Goal: Information Seeking & Learning: Learn about a topic

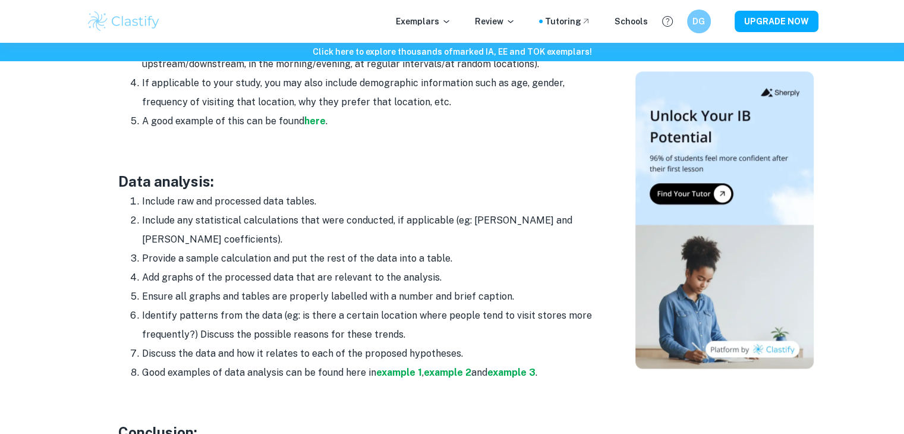
scroll to position [1604, 0]
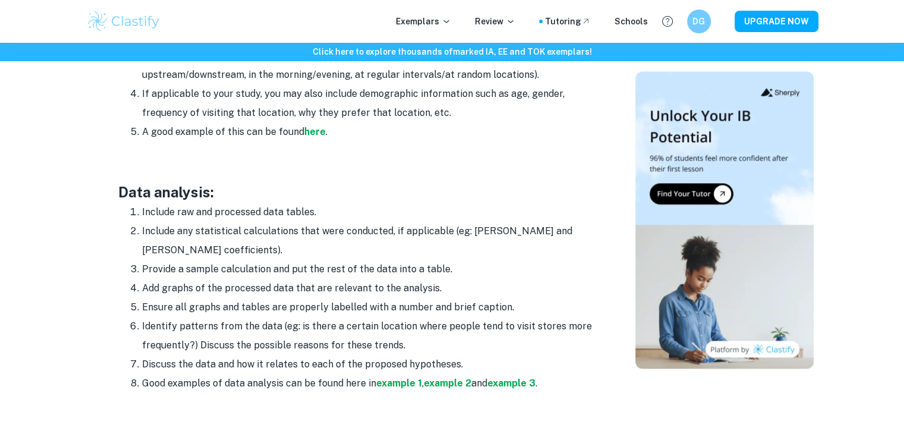
drag, startPoint x: 135, startPoint y: 186, endPoint x: 582, endPoint y: 357, distance: 478.4
click at [582, 357] on ol "Include raw and processed data tables. Include any statistical calculations tha…" at bounding box center [355, 298] width 475 height 190
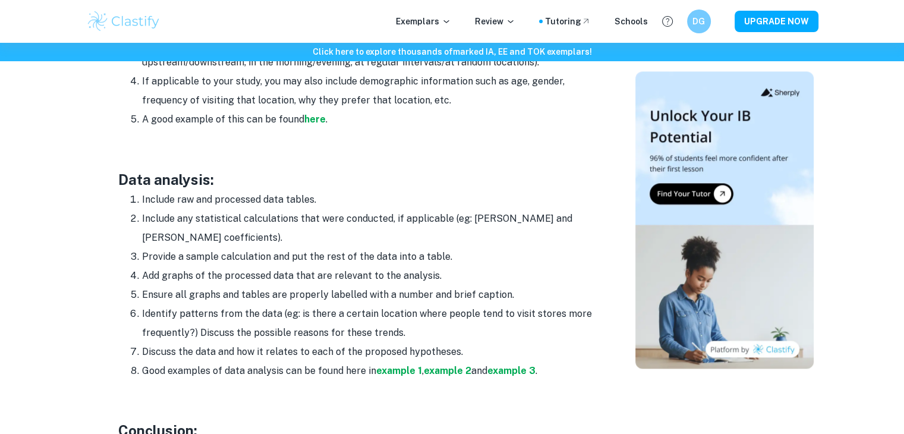
scroll to position [1664, 0]
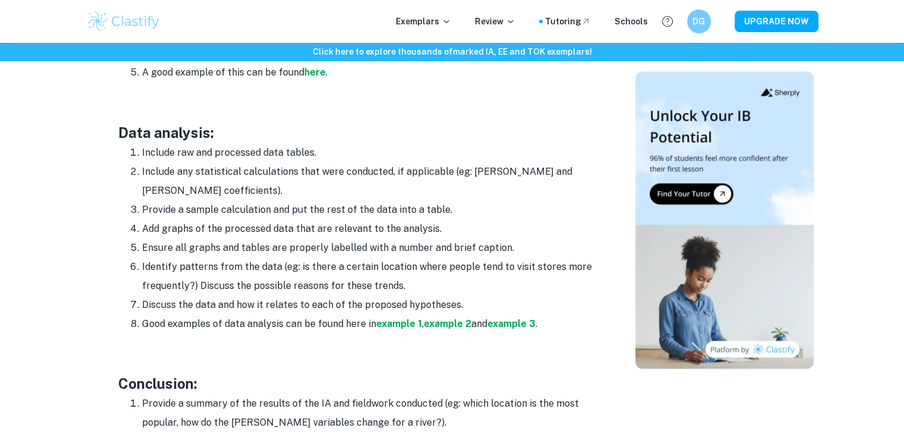
copy ol "Include raw and processed data tables. Include any statistical calculations tha…"
click at [404, 122] on h3 "Data analysis:" at bounding box center [355, 132] width 475 height 21
click at [411, 318] on strong "example 1" at bounding box center [399, 323] width 46 height 11
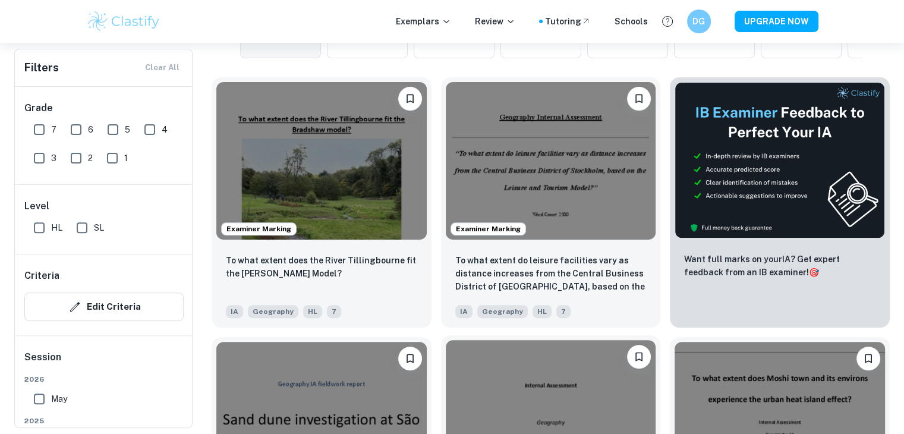
scroll to position [594, 0]
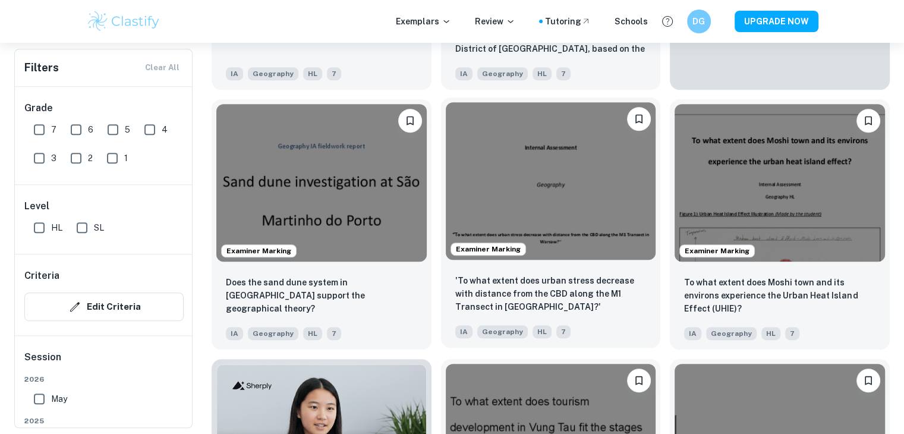
click at [523, 196] on img at bounding box center [551, 180] width 210 height 157
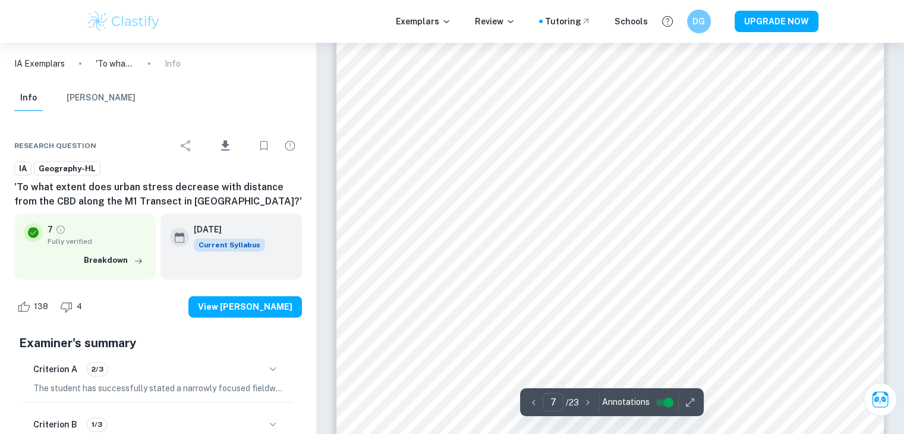
scroll to position [4929, 0]
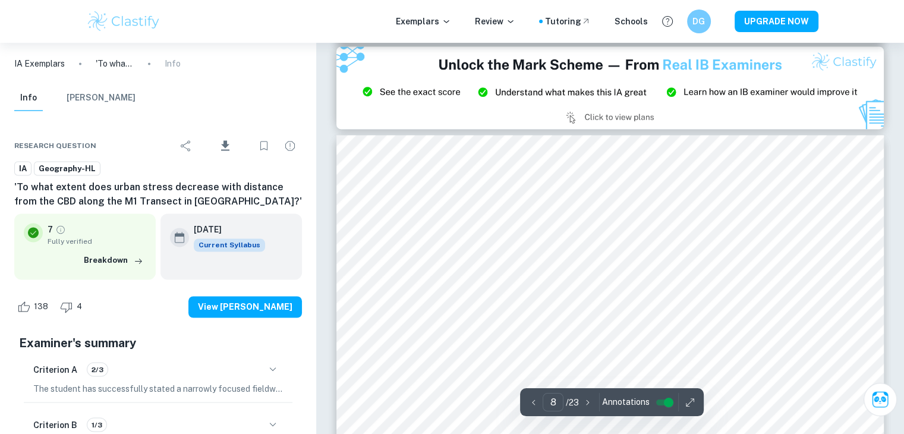
type input "9"
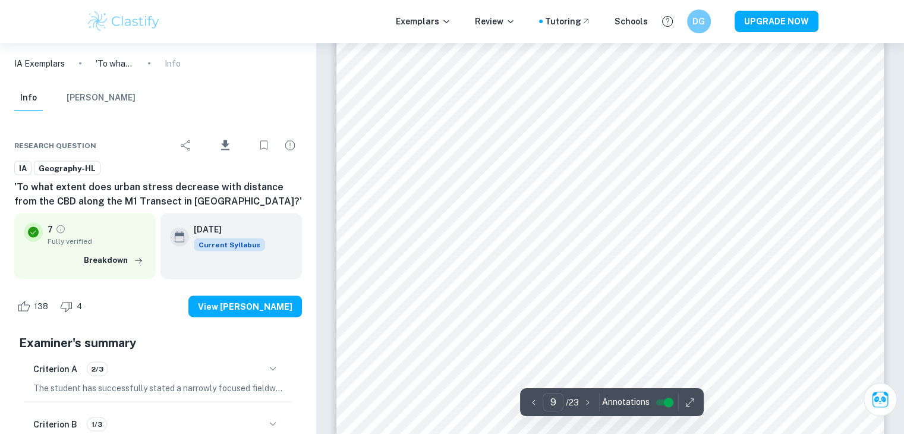
scroll to position [6830, 0]
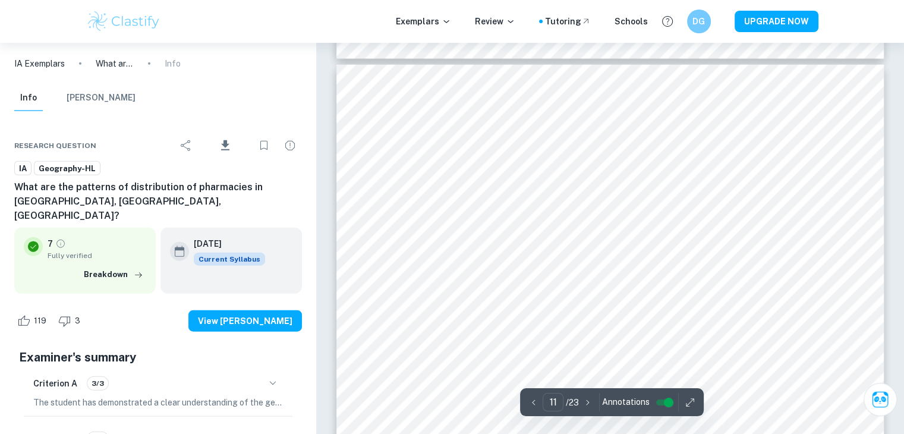
scroll to position [7298, 0]
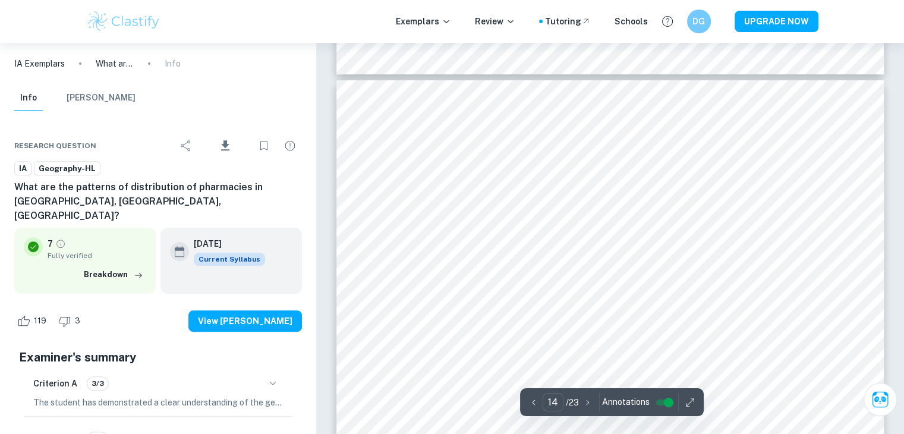
type input "13"
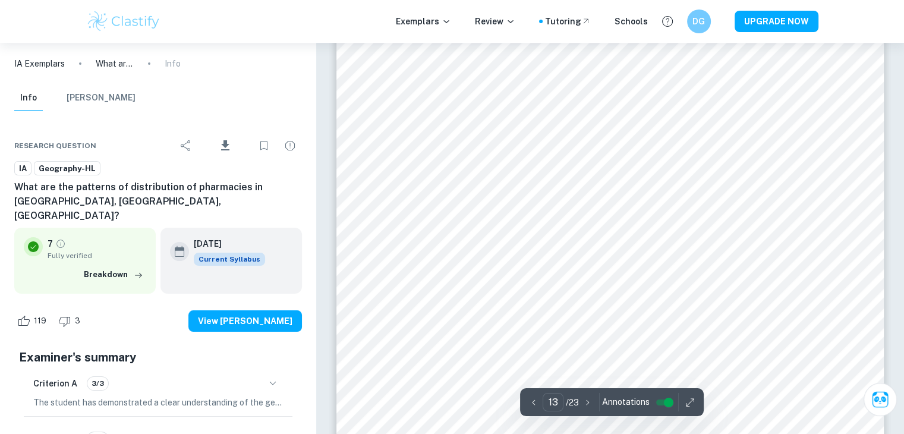
scroll to position [8961, 0]
